Goal: Task Accomplishment & Management: Manage account settings

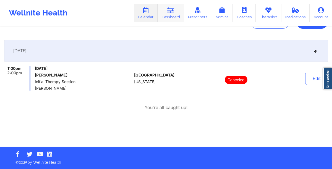
click at [173, 18] on link "Dashboard" at bounding box center [171, 13] width 27 height 18
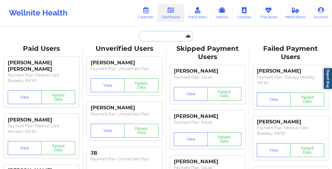
click at [159, 37] on input "text" at bounding box center [166, 36] width 55 height 11
paste input "[EMAIL_ADDRESS][DOMAIN_NAME]"
type input "[EMAIL_ADDRESS][DOMAIN_NAME]"
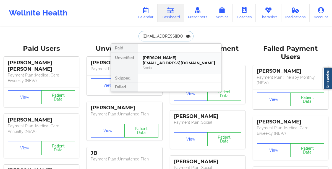
click at [152, 56] on div "[PERSON_NAME] - [EMAIL_ADDRESS][DOMAIN_NAME]" at bounding box center [180, 60] width 74 height 10
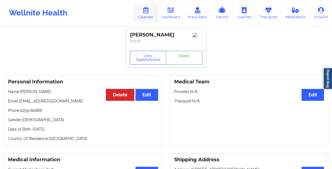
click at [149, 13] on link "Calendar" at bounding box center [146, 13] width 24 height 18
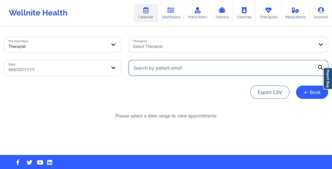
click at [145, 73] on input "text" at bounding box center [229, 67] width 200 height 15
paste input "[EMAIL_ADDRESS][DOMAIN_NAME]"
type input "[EMAIL_ADDRESS][DOMAIN_NAME]"
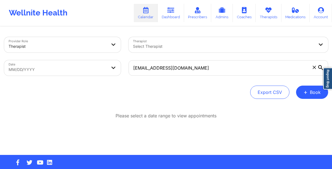
select select "2025-8"
select select "2025-9"
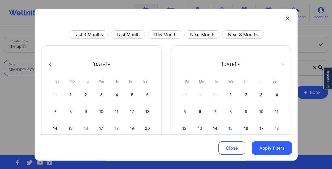
click at [112, 71] on body "Wellnite Health Calendar Dashboard Prescribers Admins Coaches Therapists Medica…" at bounding box center [166, 84] width 332 height 169
click at [241, 111] on div "9" at bounding box center [246, 111] width 14 height 15
select select "2025-9"
select select "2025-10"
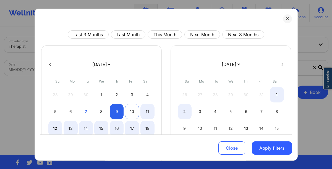
select select "2025-9"
select select "2025-10"
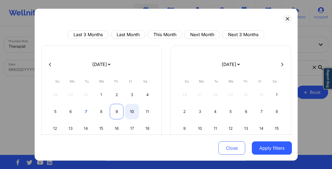
select select "2025-9"
select select "2025-10"
click at [118, 109] on div "9" at bounding box center [117, 111] width 14 height 15
select select "2025-9"
select select "2025-10"
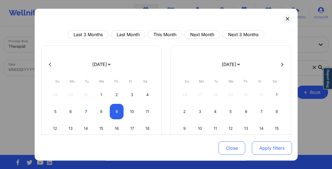
click at [264, 148] on button "Apply filters" at bounding box center [272, 148] width 40 height 13
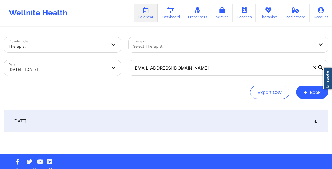
click at [133, 119] on div "[DATE]" at bounding box center [166, 121] width 324 height 22
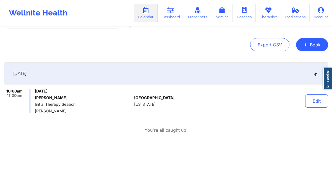
scroll to position [49, 0]
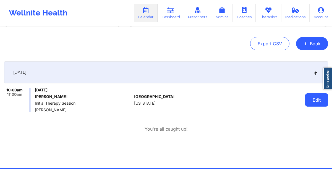
click at [313, 102] on button "Edit" at bounding box center [317, 100] width 23 height 13
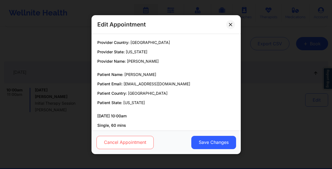
click at [127, 145] on button "Cancel Appointment" at bounding box center [124, 142] width 57 height 13
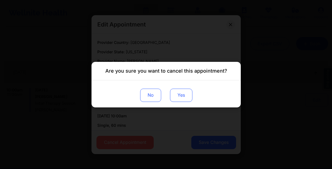
click at [180, 98] on button "Yes" at bounding box center [181, 95] width 22 height 13
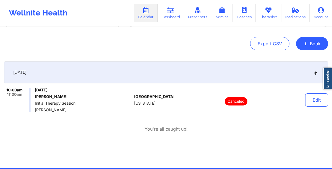
scroll to position [0, 0]
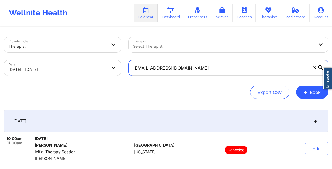
click at [222, 67] on input "[EMAIL_ADDRESS][DOMAIN_NAME]" at bounding box center [229, 67] width 200 height 15
paste input "[EMAIL_ADDRESS]"
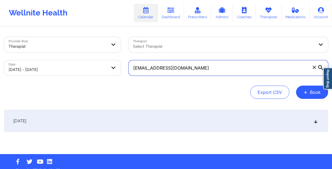
type input "[EMAIL_ADDRESS][DOMAIN_NAME]"
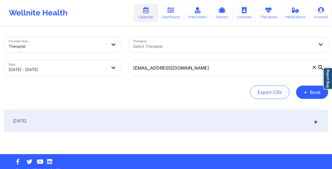
select select "2025-9"
select select "2025-10"
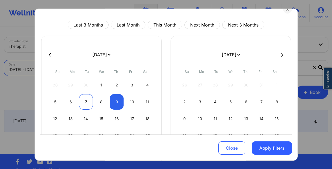
scroll to position [9, 0]
click at [74, 116] on div "13" at bounding box center [71, 119] width 14 height 15
select select "2025-9"
select select "2025-10"
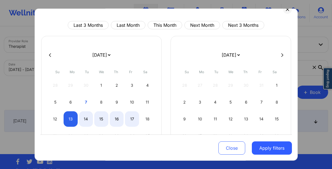
select select "2025-9"
select select "2025-10"
select select "2025-9"
select select "2025-10"
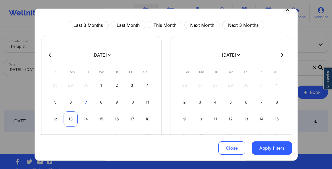
click at [68, 118] on div "13" at bounding box center [71, 119] width 14 height 15
select select "2025-9"
select select "2025-10"
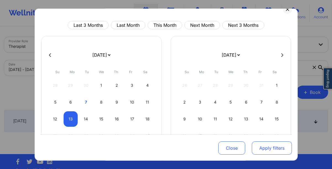
click at [262, 147] on button "Apply filters" at bounding box center [272, 148] width 40 height 13
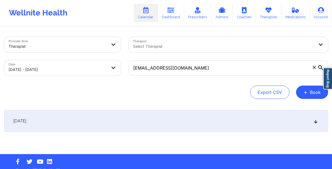
click at [138, 116] on div "[DATE]" at bounding box center [166, 121] width 324 height 22
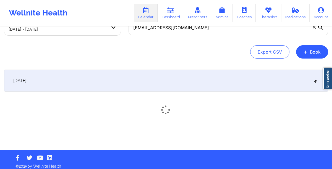
scroll to position [44, 0]
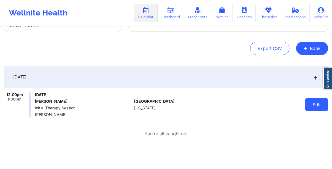
click at [311, 107] on button "Edit" at bounding box center [317, 104] width 23 height 13
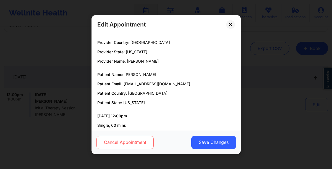
click at [120, 143] on button "Cancel Appointment" at bounding box center [124, 142] width 57 height 13
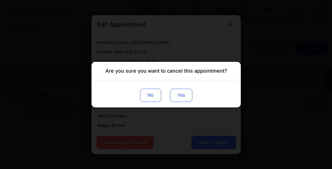
click at [184, 95] on button "Yes" at bounding box center [181, 95] width 22 height 13
